Goal: Task Accomplishment & Management: Use online tool/utility

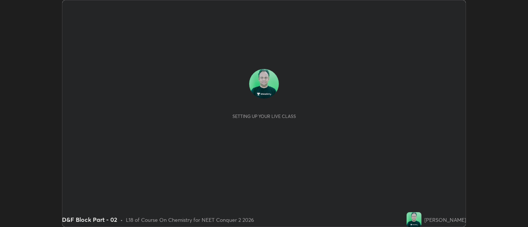
scroll to position [227, 528]
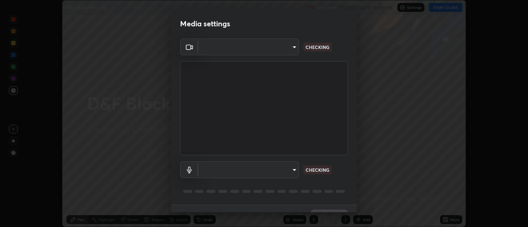
type input "d9b519daceb8a772394af6ea8e45353be5bbf62d8cb1cf3345c472de64055974"
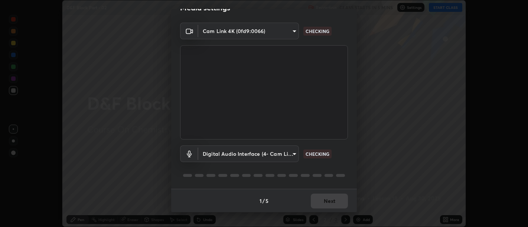
click at [281, 153] on body "Erase all D&F Block Part - 02 Recording CLASS STARTS IN 5 MINS Settings START C…" at bounding box center [264, 113] width 528 height 227
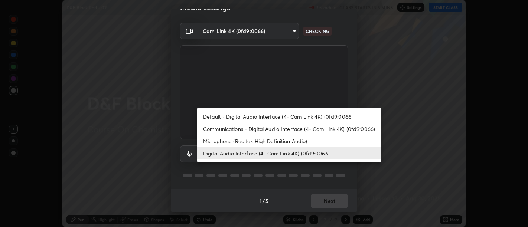
click at [283, 130] on li "Communications - Digital Audio Interface (4- Cam Link 4K) (0fd9:0066)" at bounding box center [289, 129] width 184 height 12
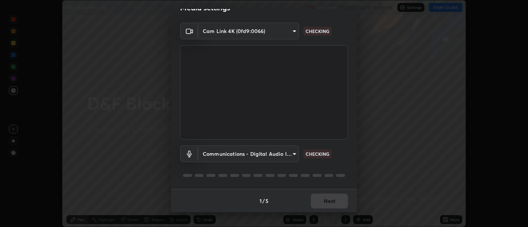
click at [266, 160] on body "Erase all D&F Block Part - 02 Recording CLASS STARTS IN 5 MINS Settings START C…" at bounding box center [264, 113] width 528 height 227
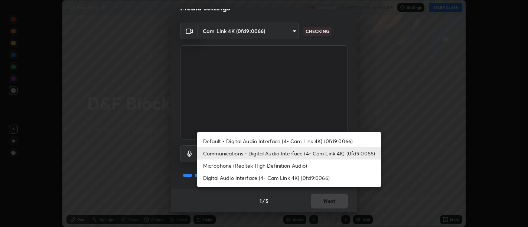
click at [259, 179] on li "Digital Audio Interface (4- Cam Link 4K) (0fd9:0066)" at bounding box center [289, 178] width 184 height 12
type input "0c1d6f4920dca52653f3d052c8a51fa5a6a0e005ead25fe7dac60ff8bbe121cd"
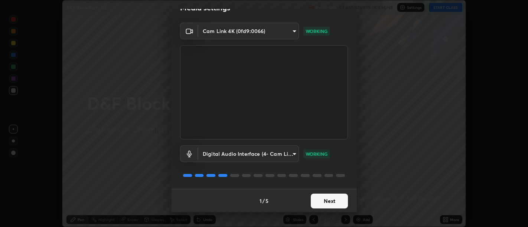
click at [338, 199] on button "Next" at bounding box center [329, 201] width 37 height 15
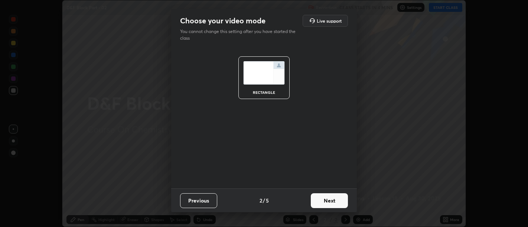
click at [335, 201] on button "Next" at bounding box center [329, 201] width 37 height 15
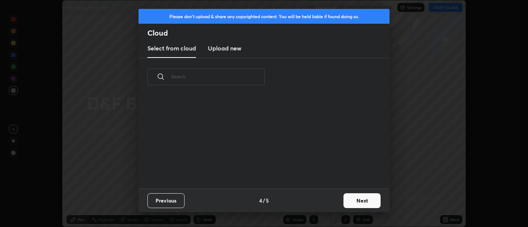
click at [333, 200] on div "Previous 4 / 5 Next" at bounding box center [264, 201] width 251 height 24
click at [350, 196] on button "Next" at bounding box center [362, 201] width 37 height 15
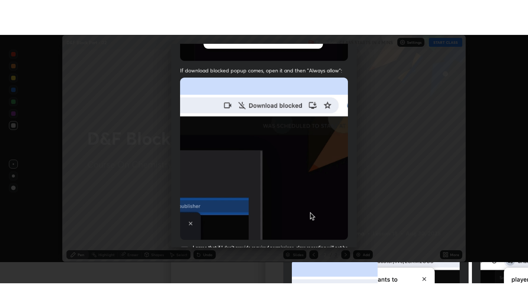
scroll to position [168, 0]
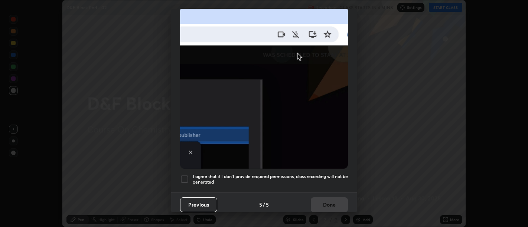
click at [327, 175] on h5 "I agree that if I don't provide required permissions, class recording will not …" at bounding box center [270, 180] width 155 height 12
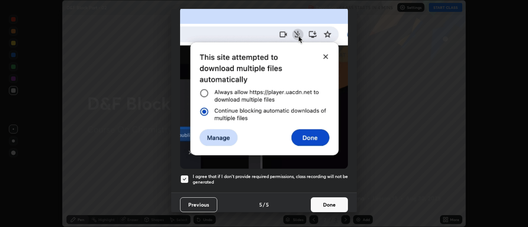
click at [337, 204] on button "Done" at bounding box center [329, 205] width 37 height 15
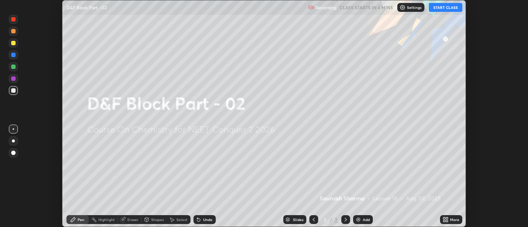
click at [447, 218] on icon at bounding box center [447, 219] width 2 height 2
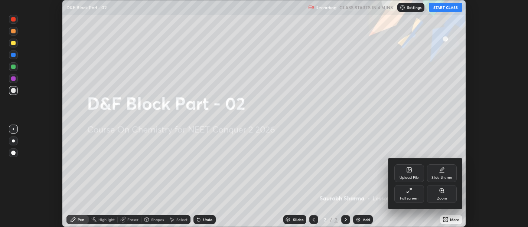
click at [400, 187] on div "Full screen" at bounding box center [410, 194] width 30 height 18
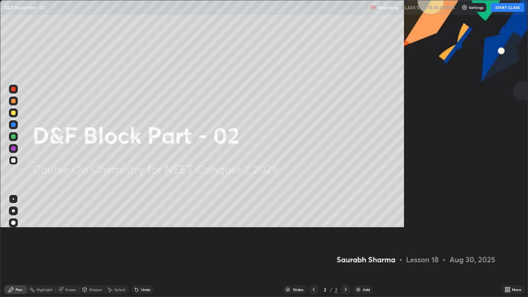
scroll to position [297, 528]
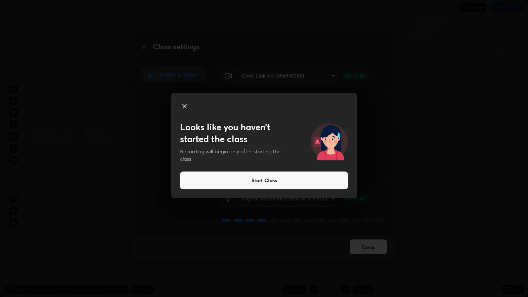
click at [321, 178] on button "Start Class" at bounding box center [264, 181] width 168 height 18
click at [301, 184] on button "Start Class" at bounding box center [264, 181] width 168 height 18
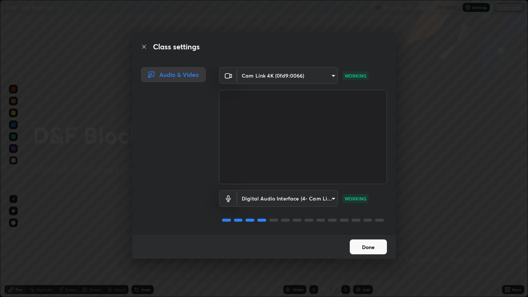
click at [323, 178] on video at bounding box center [303, 137] width 168 height 94
click at [365, 227] on button "Done" at bounding box center [368, 247] width 37 height 15
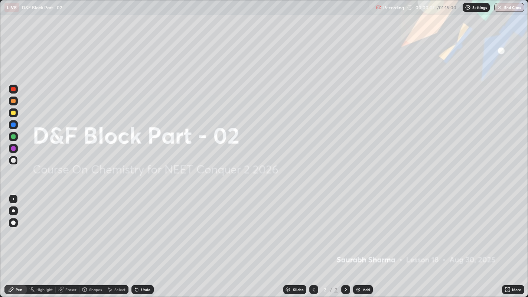
click at [361, 227] on div "Add" at bounding box center [363, 289] width 20 height 9
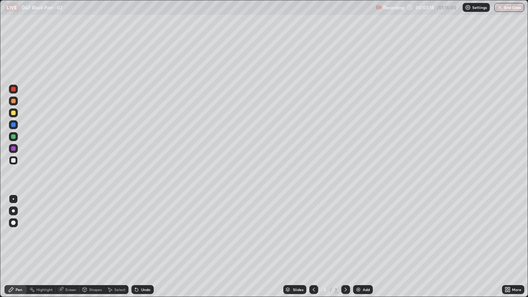
click at [13, 112] on div at bounding box center [13, 113] width 4 height 4
click at [13, 113] on div at bounding box center [13, 113] width 4 height 4
click at [12, 162] on div at bounding box center [13, 160] width 4 height 4
click at [15, 163] on div at bounding box center [13, 160] width 9 height 9
click at [144, 227] on div "Undo" at bounding box center [145, 290] width 9 height 4
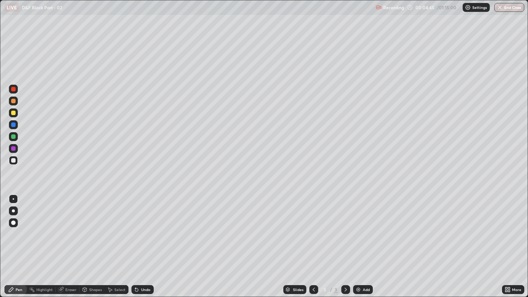
click at [146, 227] on div "Undo" at bounding box center [145, 290] width 9 height 4
click at [145, 227] on div "Undo" at bounding box center [145, 290] width 9 height 4
click at [363, 227] on div "Add" at bounding box center [363, 289] width 20 height 9
click at [13, 113] on div at bounding box center [13, 113] width 4 height 4
click at [137, 227] on icon at bounding box center [136, 290] width 3 height 3
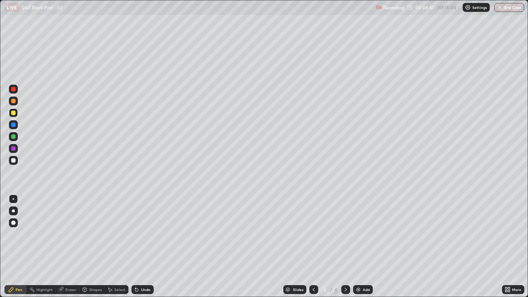
click at [14, 160] on div at bounding box center [13, 160] width 4 height 4
click at [121, 227] on div "Select" at bounding box center [117, 289] width 24 height 9
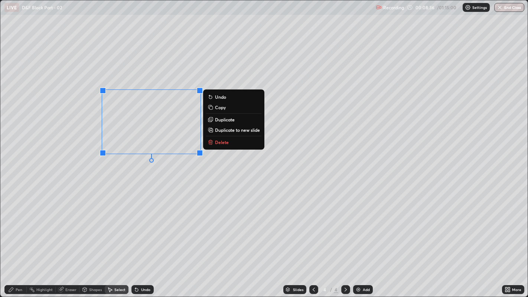
click at [229, 141] on button "Delete" at bounding box center [233, 142] width 55 height 9
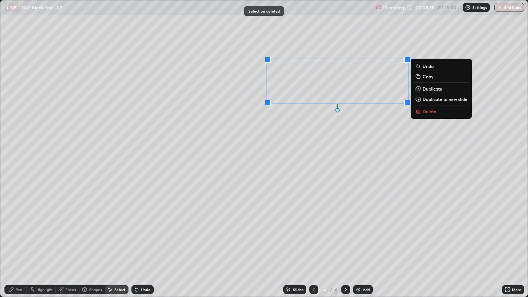
click at [432, 112] on p "Delete" at bounding box center [430, 111] width 14 height 6
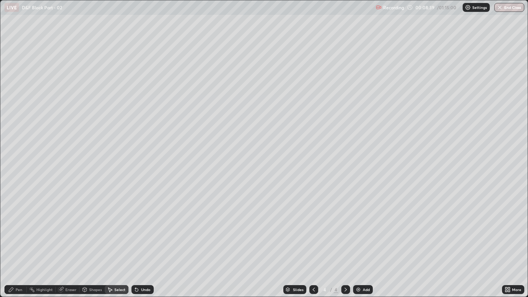
click at [15, 227] on div "Pen" at bounding box center [15, 289] width 22 height 9
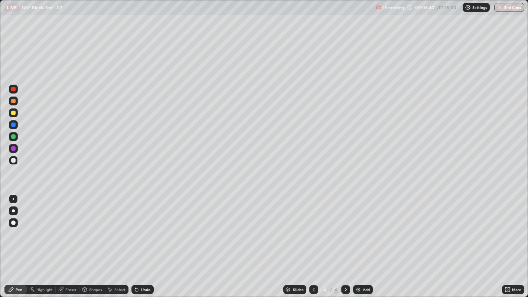
click at [13, 112] on div at bounding box center [13, 113] width 4 height 4
click at [113, 227] on div "Select" at bounding box center [117, 289] width 24 height 9
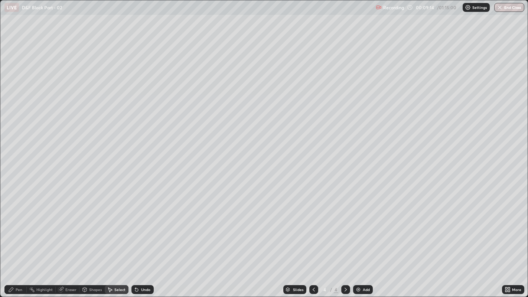
click at [19, 227] on div "Pen" at bounding box center [19, 290] width 7 height 4
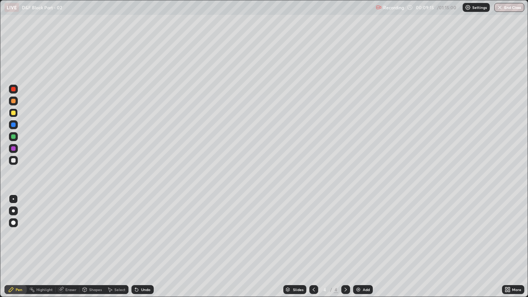
click at [14, 162] on div at bounding box center [13, 160] width 4 height 4
click at [140, 227] on div "Undo" at bounding box center [143, 289] width 22 height 9
click at [118, 227] on div "Select" at bounding box center [119, 290] width 11 height 4
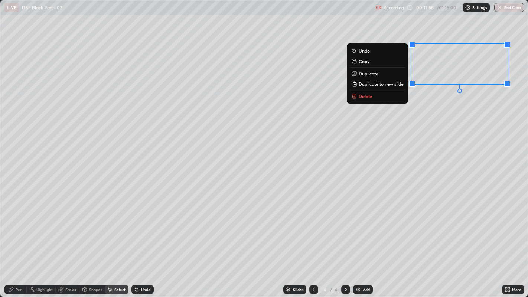
click at [436, 116] on div "0 ° Undo Copy Duplicate Duplicate to new slide Delete" at bounding box center [264, 148] width 528 height 297
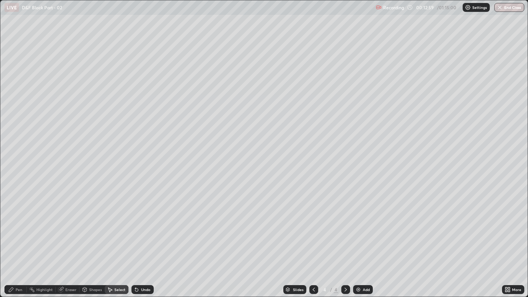
click at [17, 227] on div "Pen" at bounding box center [19, 290] width 7 height 4
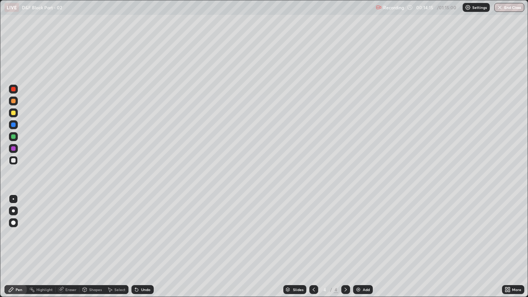
click at [357, 227] on img at bounding box center [359, 290] width 6 height 6
click at [89, 227] on div "Shapes" at bounding box center [95, 290] width 13 height 4
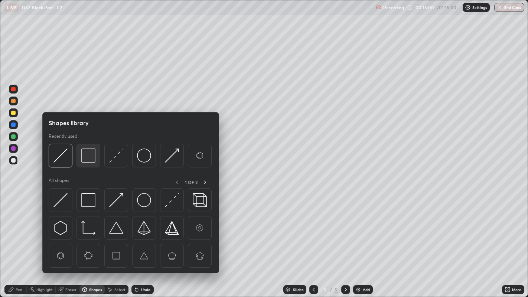
click at [87, 153] on img at bounding box center [88, 156] width 14 height 14
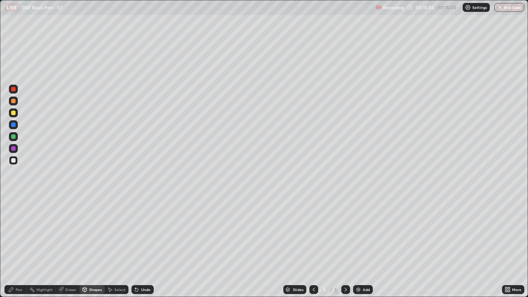
click at [17, 227] on div "Pen" at bounding box center [19, 290] width 7 height 4
click at [14, 114] on div at bounding box center [13, 113] width 4 height 4
click at [13, 124] on div at bounding box center [13, 125] width 4 height 4
click at [88, 227] on div "Shapes" at bounding box center [92, 289] width 25 height 9
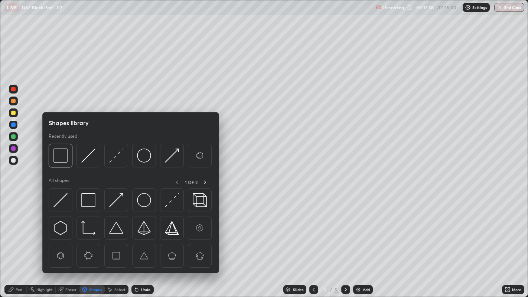
click at [66, 227] on div "Eraser" at bounding box center [70, 290] width 11 height 4
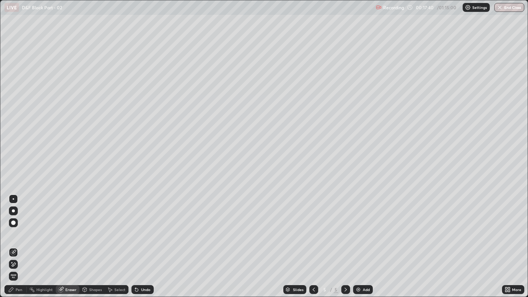
click at [23, 227] on div "Pen" at bounding box center [15, 289] width 22 height 9
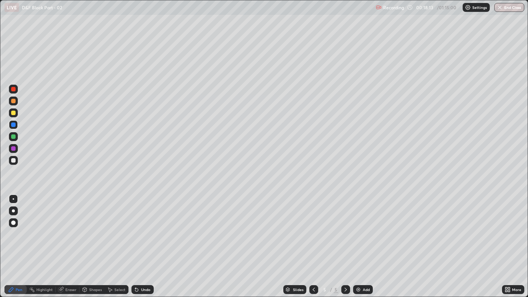
click at [15, 111] on div at bounding box center [13, 113] width 4 height 4
click at [313, 227] on icon at bounding box center [314, 290] width 6 height 6
click at [312, 227] on icon at bounding box center [314, 290] width 6 height 6
click at [345, 227] on icon at bounding box center [346, 290] width 6 height 6
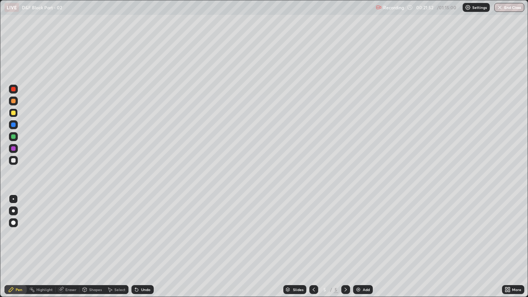
click at [345, 227] on icon at bounding box center [346, 290] width 6 height 6
click at [313, 227] on icon at bounding box center [314, 290] width 6 height 6
click at [345, 227] on icon at bounding box center [346, 290] width 6 height 6
click at [357, 227] on img at bounding box center [359, 290] width 6 height 6
click at [14, 160] on div at bounding box center [13, 160] width 4 height 4
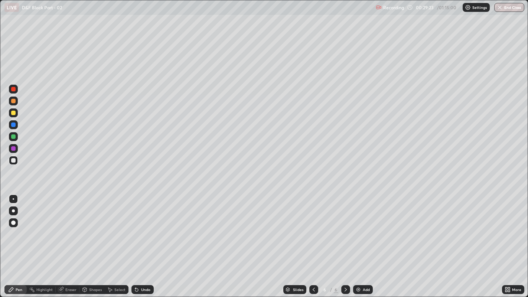
click at [13, 112] on div at bounding box center [13, 113] width 4 height 4
click at [358, 227] on img at bounding box center [359, 290] width 6 height 6
click at [370, 227] on div "Add" at bounding box center [363, 289] width 20 height 9
click at [13, 160] on div at bounding box center [13, 160] width 4 height 4
click at [12, 160] on div at bounding box center [13, 160] width 4 height 4
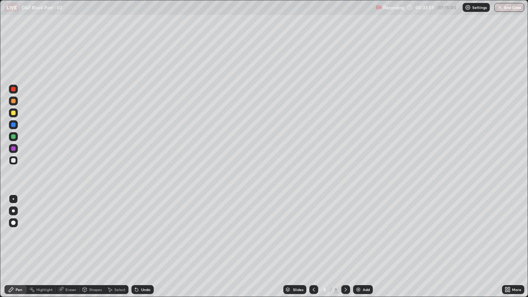
click at [313, 227] on icon at bounding box center [314, 290] width 6 height 6
click at [314, 227] on icon at bounding box center [314, 290] width 6 height 6
click at [313, 227] on icon at bounding box center [314, 290] width 6 height 6
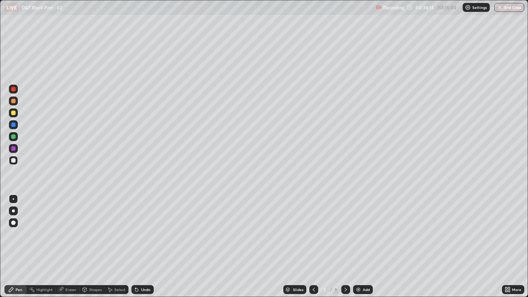
click at [345, 227] on icon at bounding box center [346, 290] width 6 height 6
click at [344, 227] on icon at bounding box center [346, 290] width 6 height 6
click at [345, 227] on icon at bounding box center [346, 290] width 6 height 6
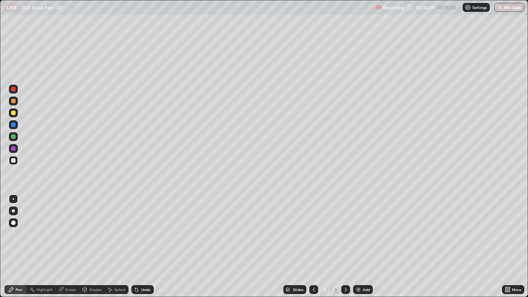
click at [113, 227] on div "Select" at bounding box center [117, 289] width 24 height 9
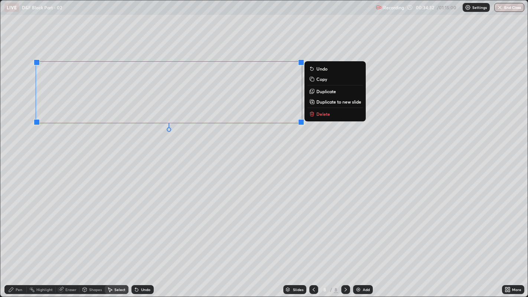
click at [220, 147] on div "0 ° Undo Copy Duplicate Duplicate to new slide Delete" at bounding box center [264, 148] width 528 height 297
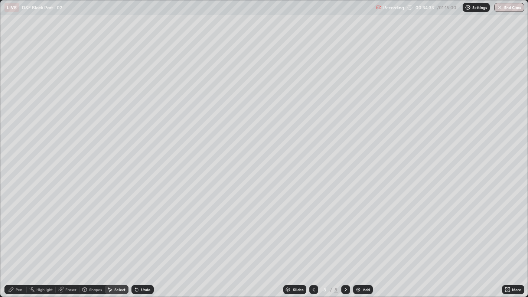
click at [15, 227] on div "Pen" at bounding box center [15, 289] width 22 height 9
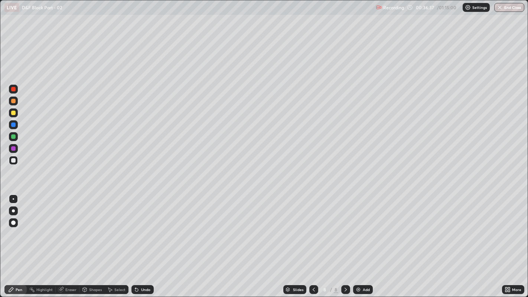
click at [14, 137] on div at bounding box center [13, 136] width 4 height 4
click at [14, 226] on div at bounding box center [13, 222] width 9 height 9
click at [13, 101] on div at bounding box center [13, 101] width 4 height 4
click at [13, 199] on div at bounding box center [13, 198] width 1 height 1
click at [111, 227] on icon at bounding box center [110, 290] width 6 height 6
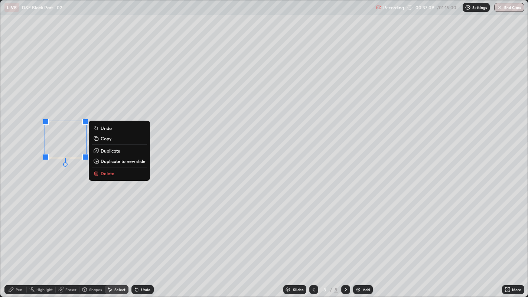
click at [114, 174] on button "Delete" at bounding box center [119, 173] width 55 height 9
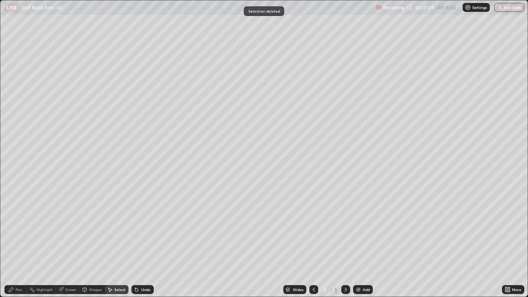
click at [20, 227] on div "Pen" at bounding box center [19, 290] width 7 height 4
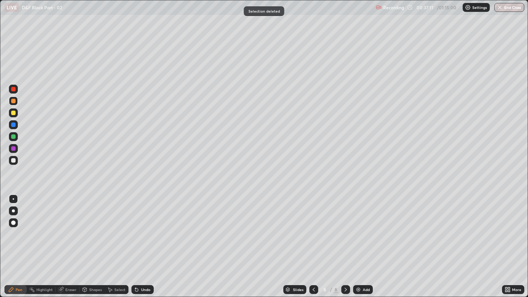
click at [12, 162] on div at bounding box center [13, 160] width 4 height 4
click at [40, 227] on div "Highlight" at bounding box center [44, 290] width 16 height 4
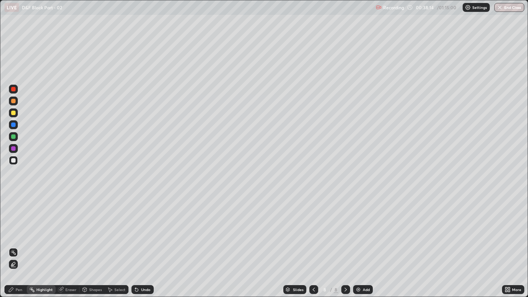
click at [16, 227] on div "Pen" at bounding box center [15, 289] width 22 height 9
click at [144, 227] on div "Undo" at bounding box center [145, 290] width 9 height 4
click at [90, 227] on div "Shapes" at bounding box center [92, 289] width 25 height 9
click at [14, 159] on div at bounding box center [13, 160] width 4 height 4
click at [14, 227] on icon at bounding box center [11, 290] width 6 height 6
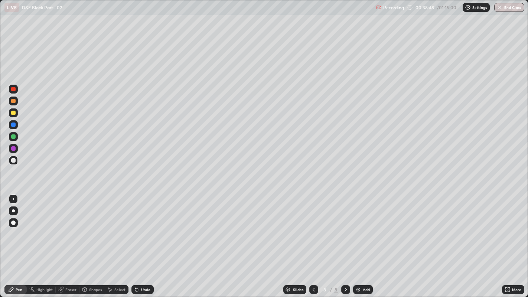
click at [15, 225] on div at bounding box center [13, 222] width 9 height 9
click at [91, 227] on div "Shapes" at bounding box center [95, 290] width 13 height 4
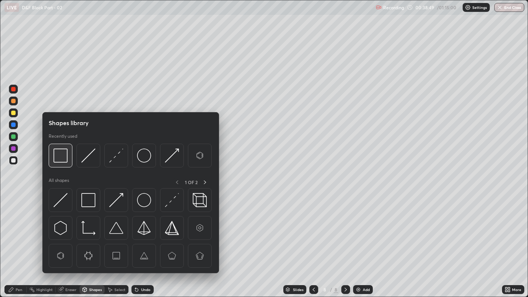
click at [62, 152] on img at bounding box center [60, 156] width 14 height 14
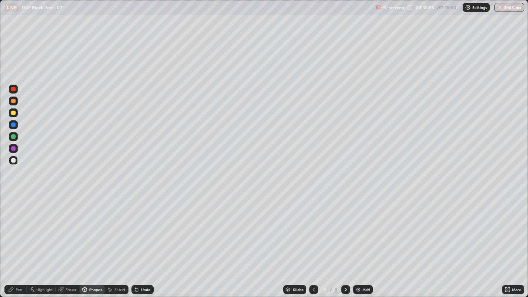
click at [21, 227] on div "Pen" at bounding box center [19, 290] width 7 height 4
click at [13, 199] on div at bounding box center [13, 198] width 1 height 1
click at [363, 227] on div "Add" at bounding box center [366, 290] width 7 height 4
click at [141, 227] on div "Undo" at bounding box center [143, 289] width 22 height 9
click at [139, 227] on icon at bounding box center [137, 290] width 6 height 6
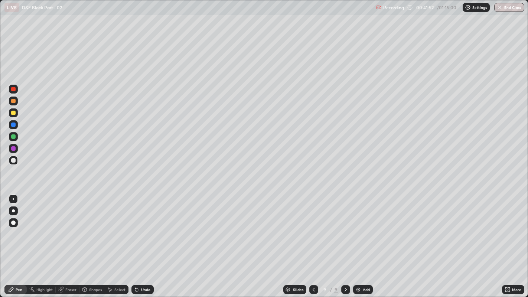
click at [13, 113] on div at bounding box center [13, 113] width 4 height 4
click at [13, 160] on div at bounding box center [13, 160] width 4 height 4
click at [142, 227] on div "Undo" at bounding box center [143, 289] width 22 height 9
click at [515, 227] on div "More" at bounding box center [513, 289] width 22 height 9
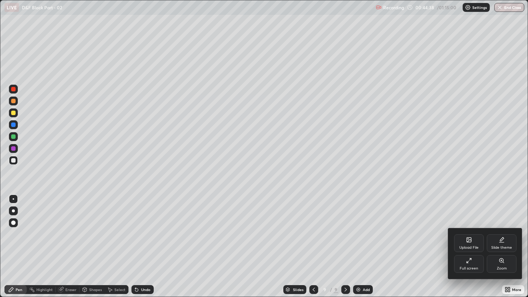
click at [506, 227] on div "Zoom" at bounding box center [502, 264] width 30 height 18
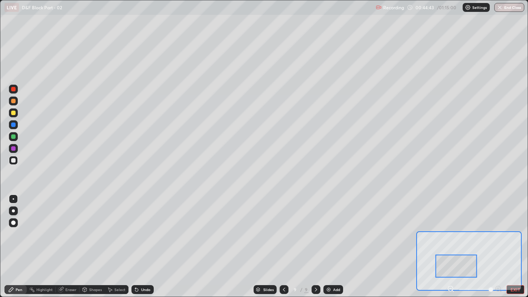
click at [46, 227] on div "Highlight" at bounding box center [44, 290] width 16 height 4
click at [12, 227] on icon at bounding box center [11, 290] width 4 height 4
click at [12, 90] on div at bounding box center [13, 89] width 4 height 4
click at [14, 125] on div at bounding box center [13, 125] width 4 height 4
click at [15, 135] on div at bounding box center [13, 136] width 4 height 4
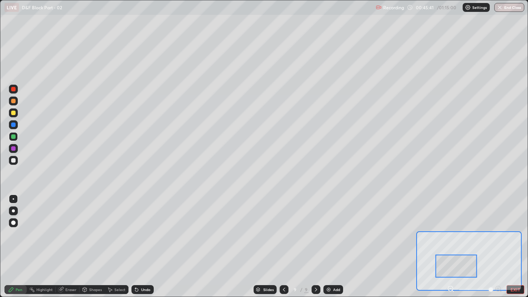
click at [141, 227] on div "Undo" at bounding box center [145, 290] width 9 height 4
click at [512, 227] on button "EXIT" at bounding box center [516, 289] width 18 height 9
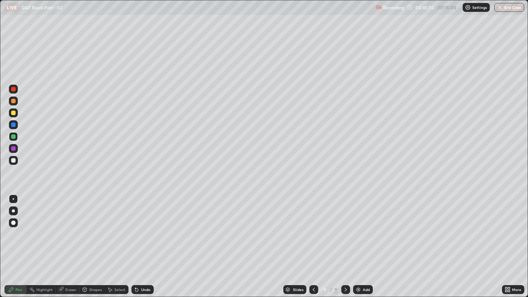
click at [12, 163] on div at bounding box center [13, 160] width 9 height 9
click at [13, 114] on div at bounding box center [13, 113] width 4 height 4
click at [15, 159] on div at bounding box center [13, 160] width 4 height 4
click at [16, 114] on div at bounding box center [13, 112] width 9 height 9
click at [11, 159] on div at bounding box center [13, 160] width 4 height 4
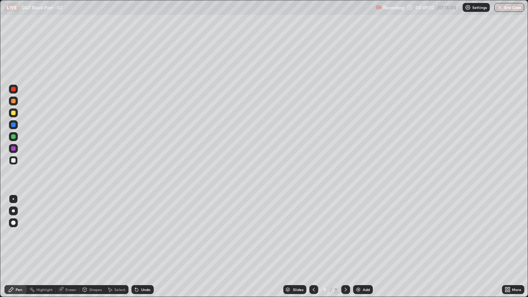
click at [364, 227] on div "Add" at bounding box center [366, 290] width 7 height 4
click at [313, 227] on icon at bounding box center [314, 290] width 6 height 6
click at [346, 227] on icon at bounding box center [346, 290] width 6 height 6
click at [311, 227] on icon at bounding box center [314, 290] width 6 height 6
click at [345, 227] on icon at bounding box center [346, 290] width 6 height 6
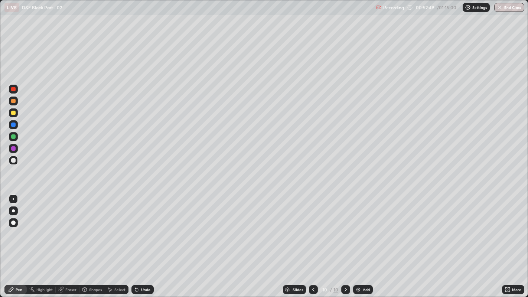
click at [71, 227] on div "Eraser" at bounding box center [68, 289] width 24 height 9
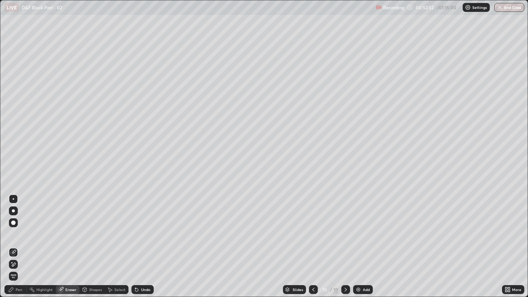
click at [21, 227] on div "Pen" at bounding box center [15, 289] width 22 height 9
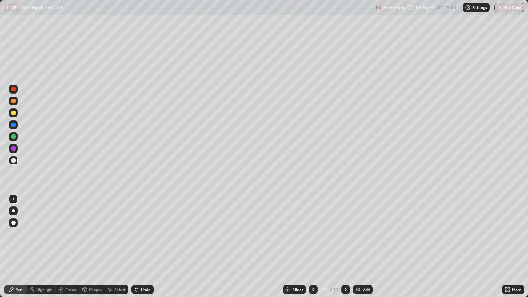
click at [13, 112] on div at bounding box center [13, 113] width 4 height 4
click at [120, 227] on div "Select" at bounding box center [119, 290] width 11 height 4
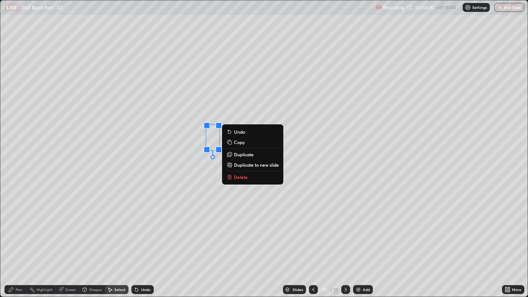
click at [229, 177] on icon at bounding box center [229, 177] width 0 height 1
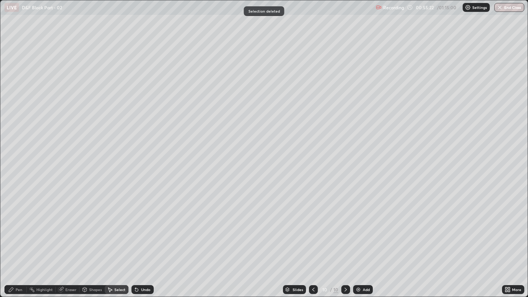
click at [19, 227] on div "Pen" at bounding box center [19, 290] width 7 height 4
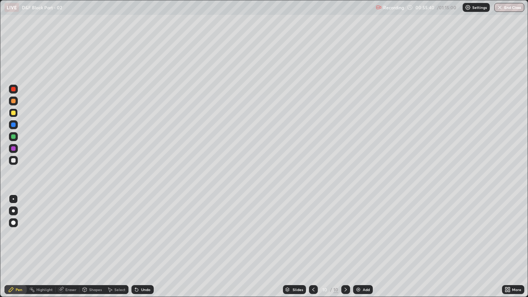
click at [109, 227] on div "Select" at bounding box center [117, 289] width 24 height 9
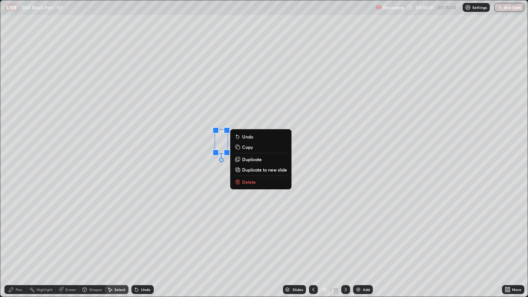
click at [261, 180] on button "Delete" at bounding box center [260, 182] width 55 height 9
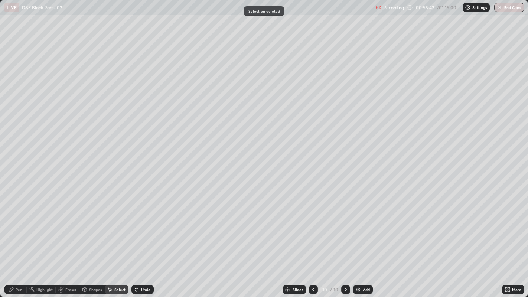
click at [17, 227] on div "Pen" at bounding box center [19, 290] width 7 height 4
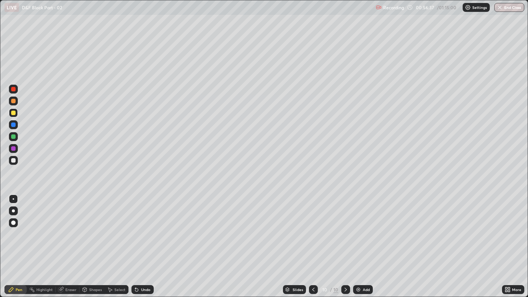
click at [14, 160] on div at bounding box center [13, 160] width 4 height 4
click at [10, 211] on div at bounding box center [13, 211] width 9 height 9
click at [142, 227] on div "Undo" at bounding box center [143, 289] width 22 height 9
click at [142, 227] on div "Undo" at bounding box center [145, 290] width 9 height 4
click at [68, 227] on div "Eraser" at bounding box center [68, 289] width 24 height 9
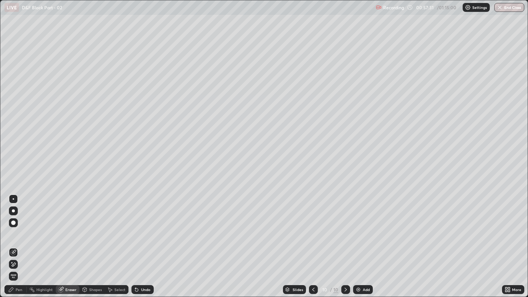
click at [19, 227] on div "Pen" at bounding box center [19, 290] width 7 height 4
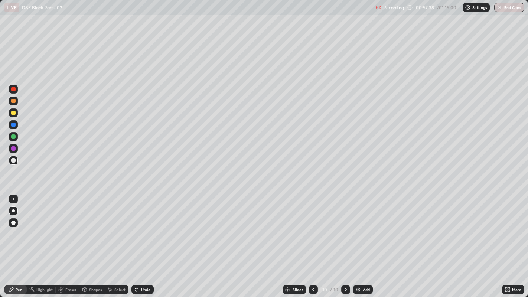
click at [70, 227] on div "Eraser" at bounding box center [70, 290] width 11 height 4
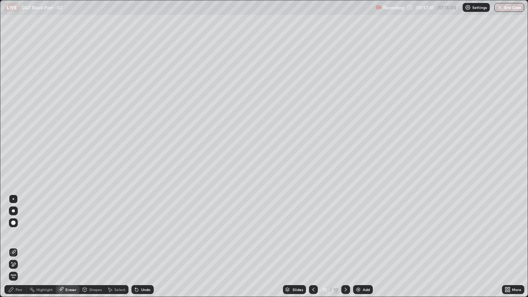
click at [20, 227] on div "Pen" at bounding box center [15, 289] width 22 height 9
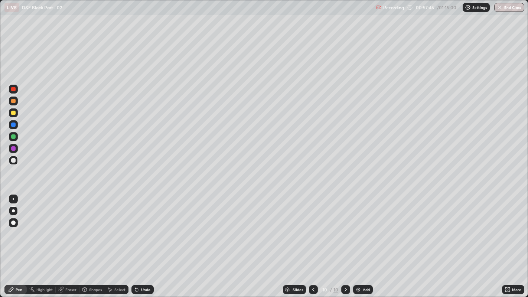
click at [110, 227] on icon at bounding box center [110, 290] width 4 height 4
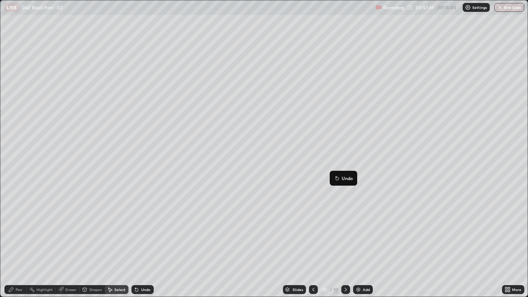
click at [293, 199] on div "0 ° Undo Copy Duplicate Duplicate to new slide Delete" at bounding box center [264, 148] width 528 height 297
click at [18, 227] on div "Pen" at bounding box center [19, 290] width 7 height 4
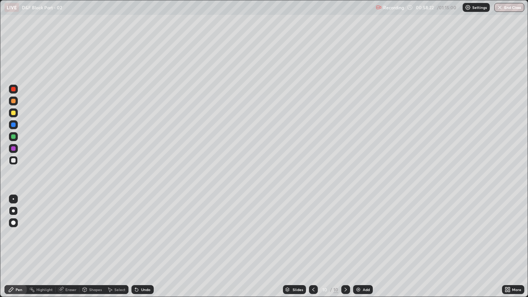
click at [371, 227] on div "Add" at bounding box center [363, 289] width 20 height 9
click at [313, 227] on icon at bounding box center [314, 290] width 2 height 4
click at [13, 199] on div at bounding box center [13, 198] width 1 height 1
click at [345, 227] on icon at bounding box center [346, 290] width 6 height 6
click at [136, 227] on icon at bounding box center [136, 290] width 3 height 3
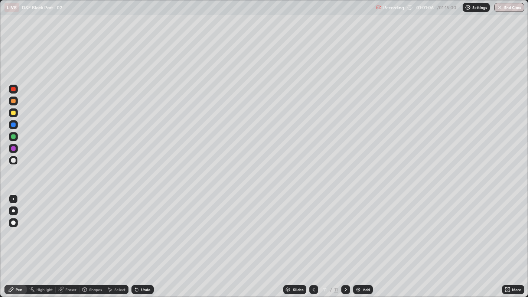
click at [134, 227] on icon at bounding box center [137, 290] width 6 height 6
click at [136, 227] on div "Undo" at bounding box center [141, 289] width 25 height 15
click at [138, 227] on div "Undo" at bounding box center [141, 289] width 25 height 15
click at [137, 227] on icon at bounding box center [137, 290] width 6 height 6
click at [135, 227] on icon at bounding box center [135, 288] width 1 height 1
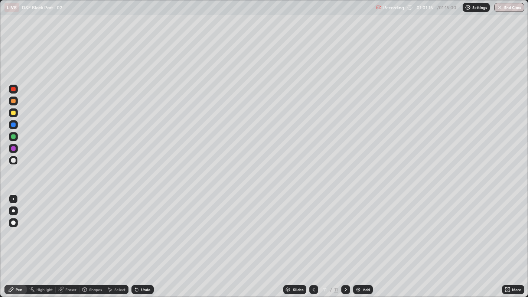
click at [134, 227] on icon at bounding box center [137, 290] width 6 height 6
click at [135, 227] on icon at bounding box center [135, 288] width 1 height 1
click at [132, 227] on div "Undo" at bounding box center [143, 289] width 22 height 9
click at [135, 227] on icon at bounding box center [135, 288] width 1 height 1
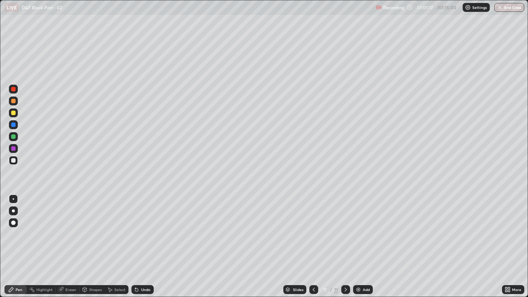
click at [132, 227] on div "Undo" at bounding box center [143, 289] width 22 height 9
click at [135, 227] on icon at bounding box center [135, 288] width 1 height 1
click at [13, 114] on div at bounding box center [13, 113] width 4 height 4
click at [13, 160] on div at bounding box center [13, 160] width 4 height 4
click at [145, 227] on div "Undo" at bounding box center [145, 290] width 9 height 4
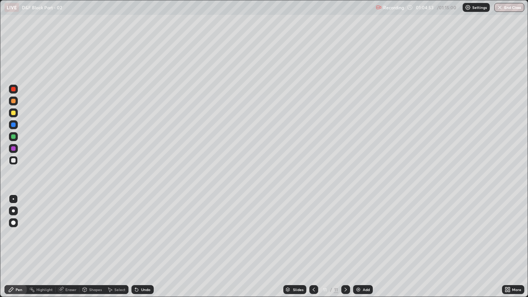
click at [11, 112] on div at bounding box center [13, 113] width 4 height 4
click at [14, 160] on div at bounding box center [13, 160] width 4 height 4
click at [44, 227] on div "Highlight" at bounding box center [44, 290] width 16 height 4
click at [116, 227] on div "Select" at bounding box center [119, 290] width 11 height 4
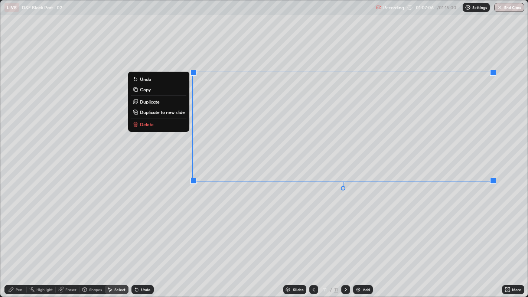
click at [167, 125] on button "Delete" at bounding box center [158, 124] width 55 height 9
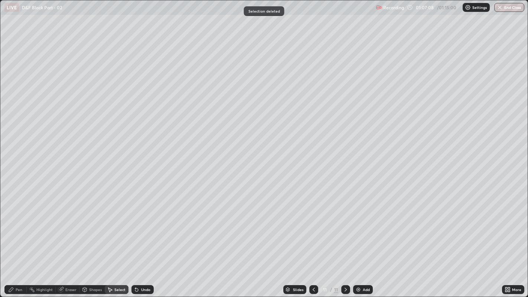
click at [17, 227] on div "Pen" at bounding box center [19, 290] width 7 height 4
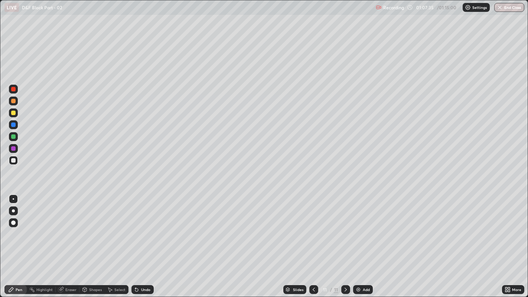
click at [145, 227] on div "Undo" at bounding box center [145, 290] width 9 height 4
click at [15, 227] on div "Pen" at bounding box center [15, 289] width 22 height 9
click at [359, 227] on img at bounding box center [359, 290] width 6 height 6
click at [150, 227] on div "Undo" at bounding box center [143, 289] width 22 height 9
click at [151, 227] on div "Undo" at bounding box center [143, 289] width 22 height 9
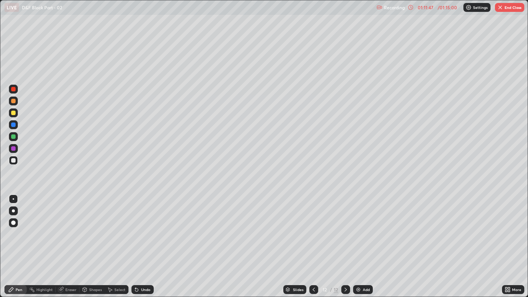
click at [144, 227] on div "Undo" at bounding box center [145, 290] width 9 height 4
click at [143, 227] on div "Undo" at bounding box center [145, 290] width 9 height 4
click at [142, 227] on div "Undo" at bounding box center [145, 290] width 9 height 4
click at [107, 227] on icon at bounding box center [110, 290] width 6 height 6
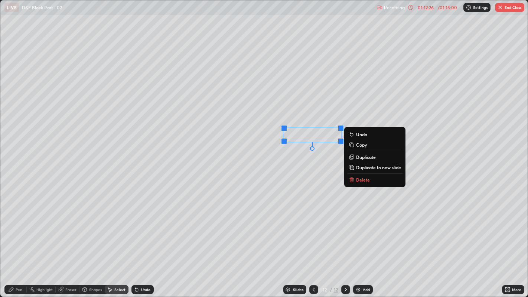
click at [361, 158] on p "Duplicate" at bounding box center [366, 157] width 20 height 6
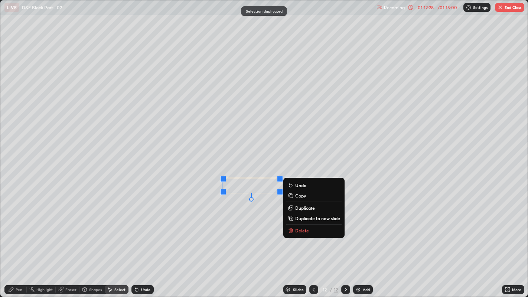
click at [248, 210] on div "0 ° Undo Copy Duplicate Duplicate to new slide Delete" at bounding box center [264, 148] width 528 height 297
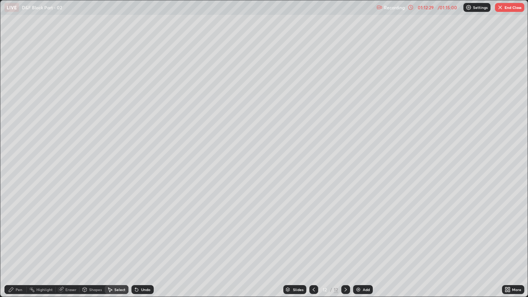
click at [30, 227] on icon at bounding box center [32, 290] width 6 height 6
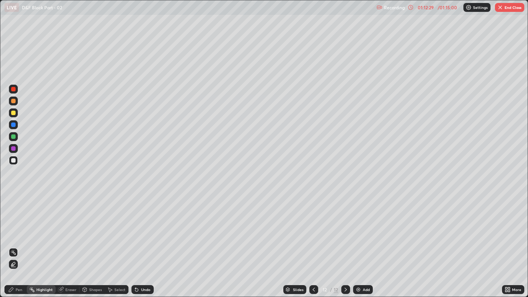
click at [16, 227] on div "Pen" at bounding box center [15, 289] width 22 height 9
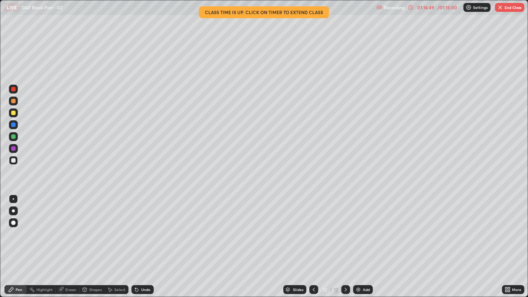
click at [508, 8] on button "End Class" at bounding box center [509, 7] width 29 height 9
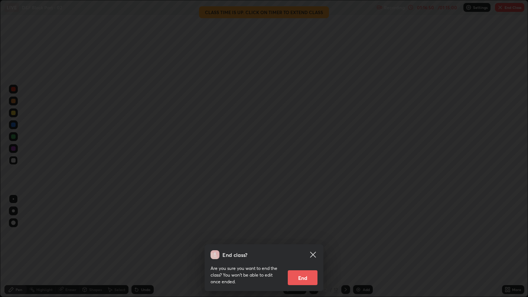
click at [311, 227] on button "End" at bounding box center [303, 277] width 30 height 15
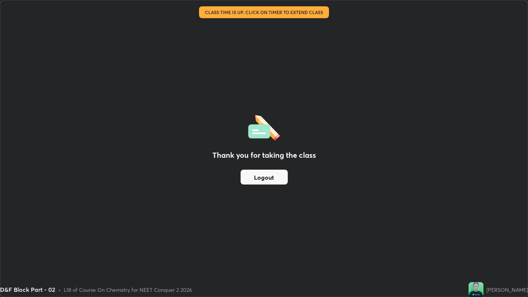
click at [246, 92] on div "Thank you for taking the class Logout" at bounding box center [264, 148] width 528 height 296
click at [259, 177] on button "Logout" at bounding box center [264, 177] width 47 height 15
